Goal: Task Accomplishment & Management: Manage account settings

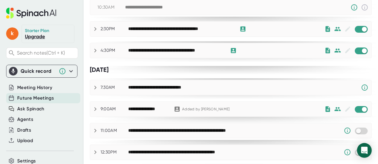
scroll to position [75, 0]
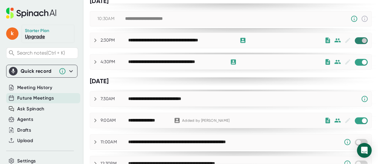
click at [355, 40] on input "checkbox" at bounding box center [364, 41] width 18 height 6
checkbox input "true"
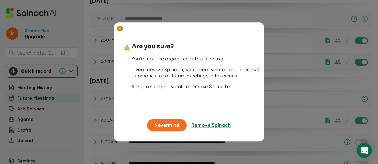
click at [118, 30] on ellipse at bounding box center [120, 29] width 6 height 6
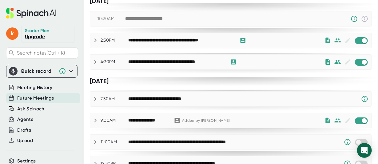
scroll to position [0, 0]
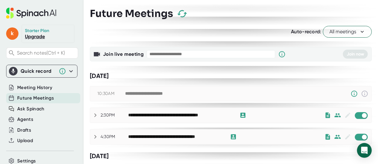
click at [39, 13] on icon at bounding box center [38, 13] width 22 height 6
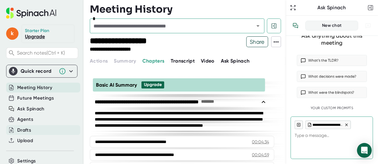
scroll to position [44, 0]
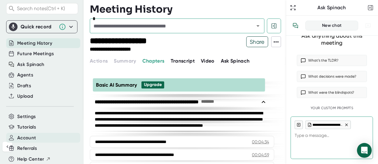
type textarea "x"
click at [26, 138] on span "Account" at bounding box center [26, 137] width 19 height 7
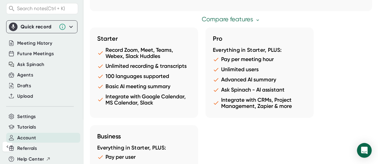
scroll to position [515, 0]
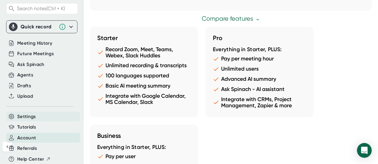
click at [25, 113] on span "Settings" at bounding box center [26, 116] width 19 height 7
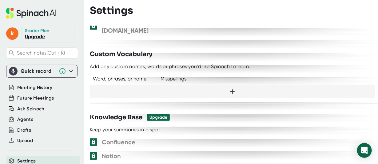
scroll to position [463, 0]
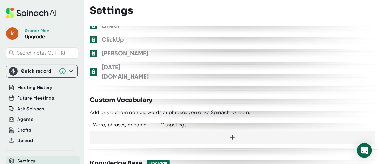
click at [11, 32] on span "k" at bounding box center [12, 33] width 12 height 12
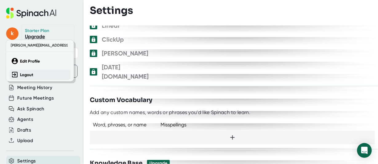
click at [28, 74] on b "Logout" at bounding box center [26, 74] width 13 height 5
